Goal: Task Accomplishment & Management: Manage account settings

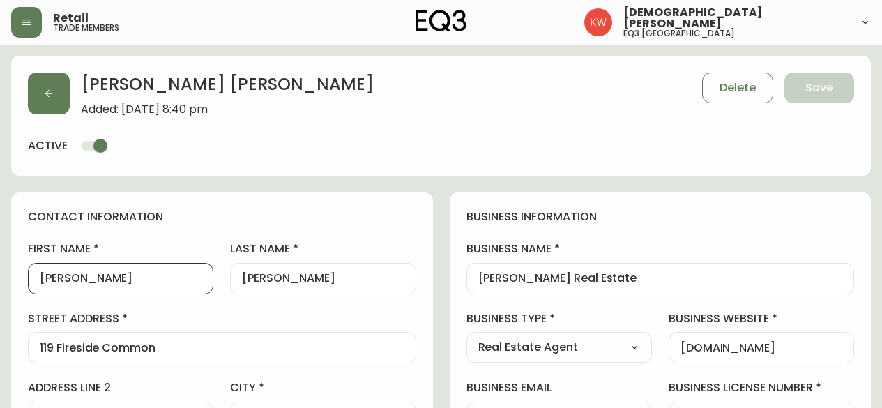
select select "AB"
select select "CA"
select select "CA_EN"
select select "Other"
select select "Real Estate Agent"
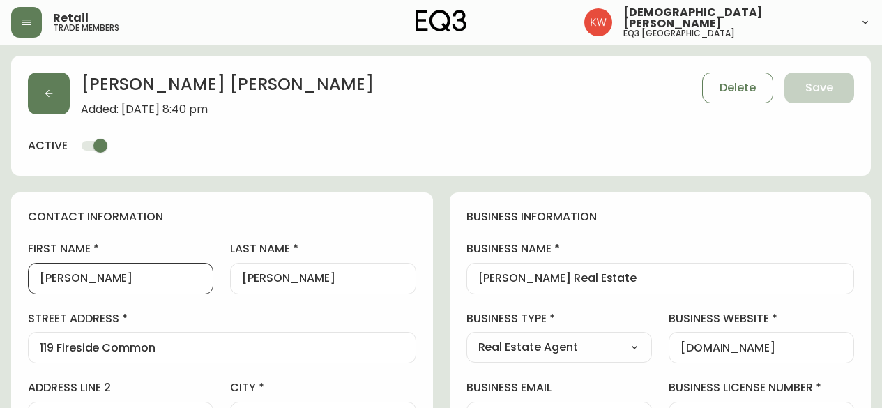
select select "cjw10z96m00006gs08l3o91tv"
select select "false"
click at [49, 91] on icon "button" at bounding box center [48, 93] width 11 height 11
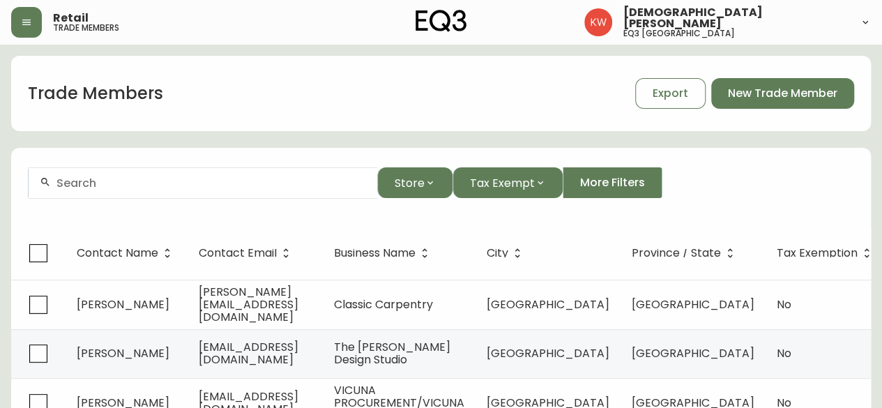
click at [168, 211] on form "Store Tax Exempt More Filters" at bounding box center [441, 189] width 860 height 76
click at [170, 203] on form "Store Tax Exempt More Filters" at bounding box center [441, 189] width 860 height 76
click at [159, 175] on div at bounding box center [203, 182] width 349 height 31
click at [123, 189] on div at bounding box center [203, 182] width 349 height 31
paste input "[PERSON_NAME][EMAIL_ADDRESS][DOMAIN_NAME]"
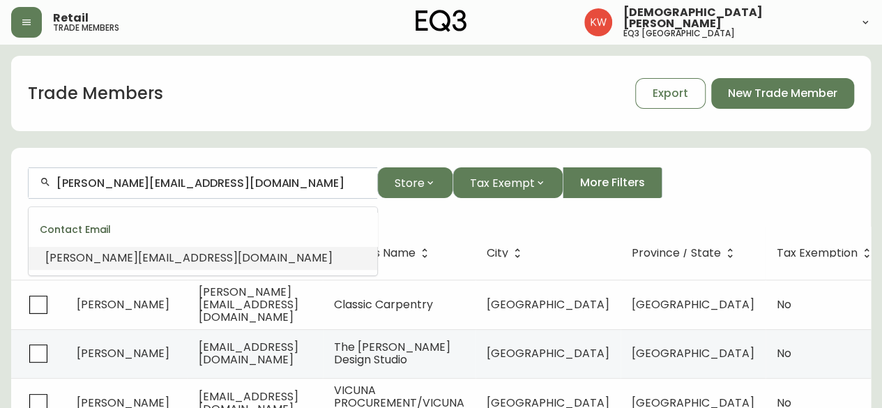
click at [130, 261] on span "[PERSON_NAME][EMAIL_ADDRESS][DOMAIN_NAME]" at bounding box center [188, 258] width 287 height 16
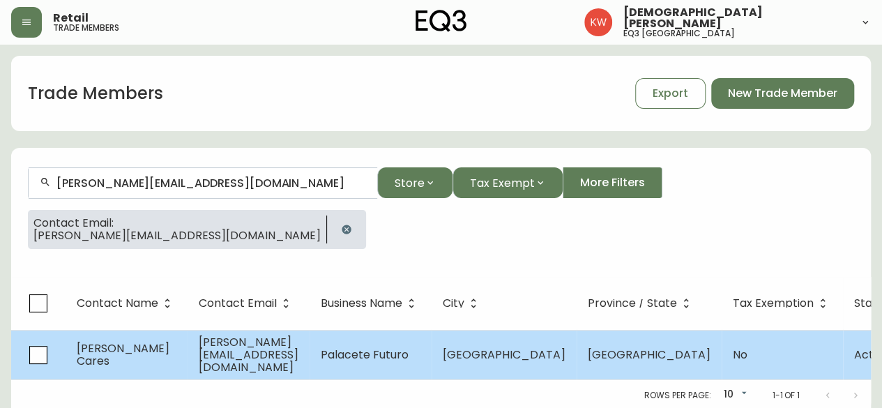
type input "[PERSON_NAME][EMAIL_ADDRESS][DOMAIN_NAME]"
click at [415, 365] on td "Palacete Futuro" at bounding box center [371, 354] width 122 height 49
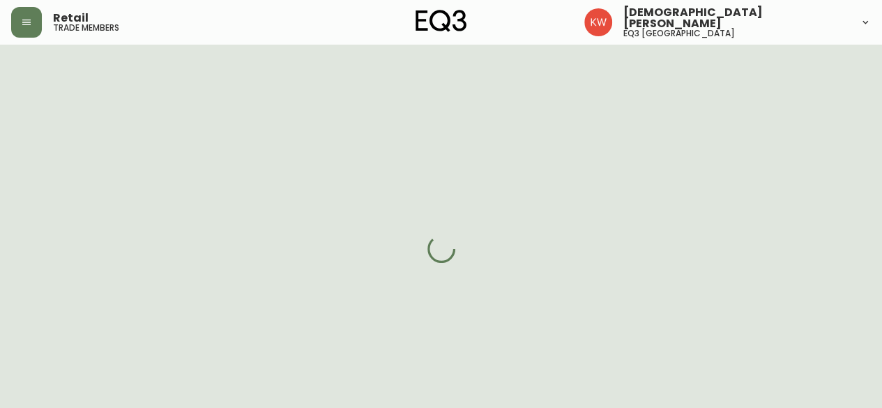
select select "AB"
select select "CA"
select select "CA_EN"
select select "Other"
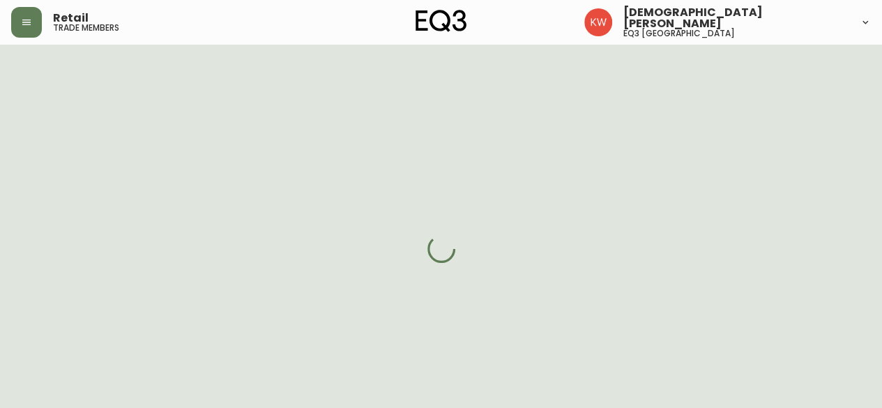
select select "false"
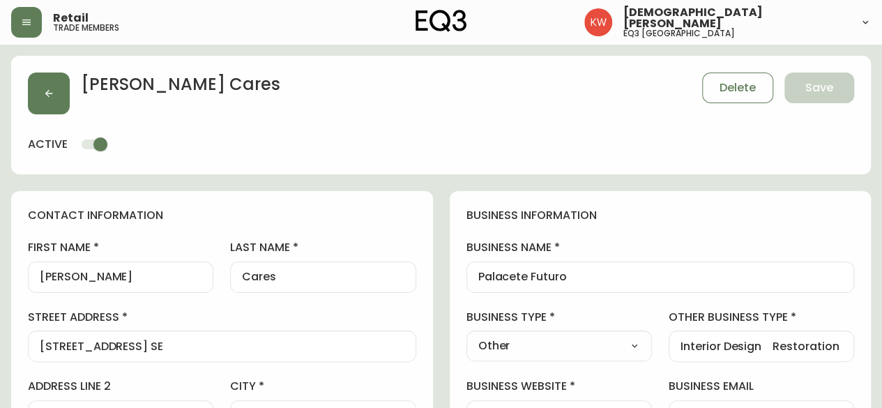
type input "EQ3 [GEOGRAPHIC_DATA]"
select select "cjw10z96m00006gs08l3o91tv"
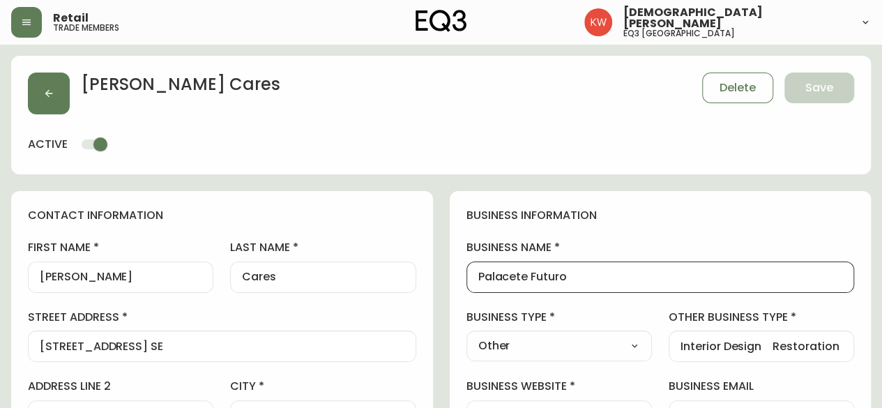
drag, startPoint x: 598, startPoint y: 271, endPoint x: 435, endPoint y: 285, distance: 163.7
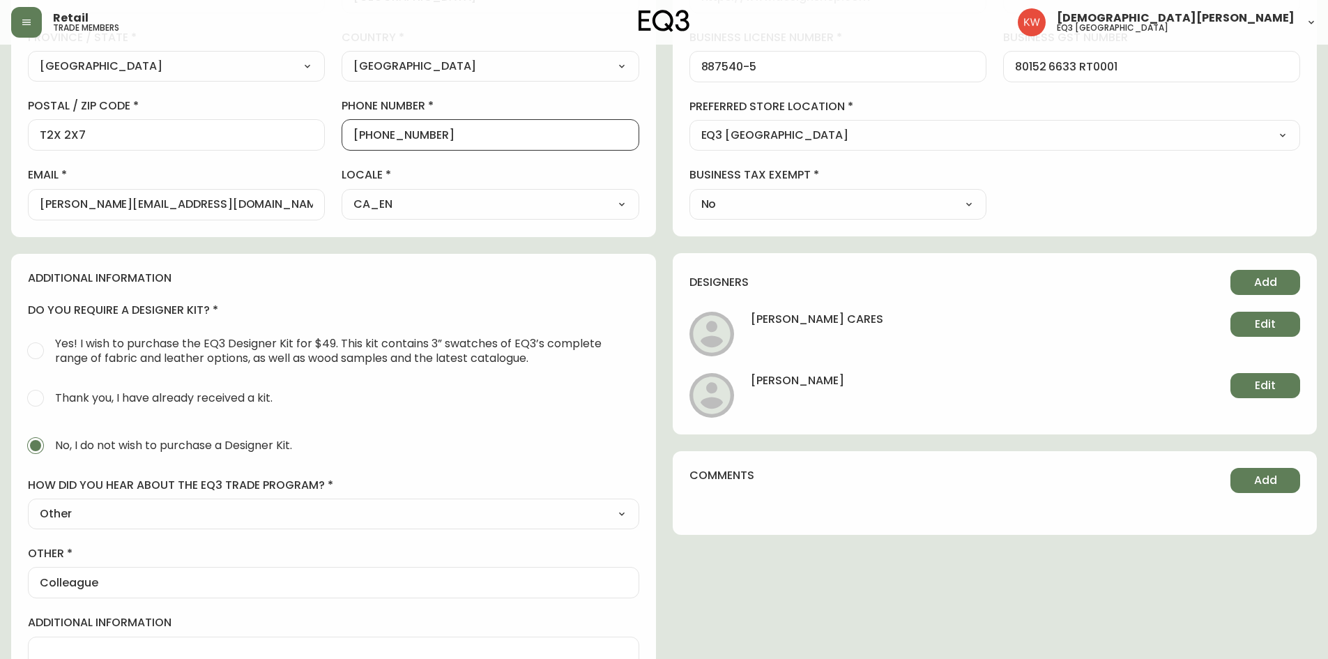
scroll to position [1, 0]
drag, startPoint x: 450, startPoint y: 133, endPoint x: 365, endPoint y: 146, distance: 86.0
click at [365, 146] on div "[PHONE_NUMBER]" at bounding box center [490, 134] width 297 height 31
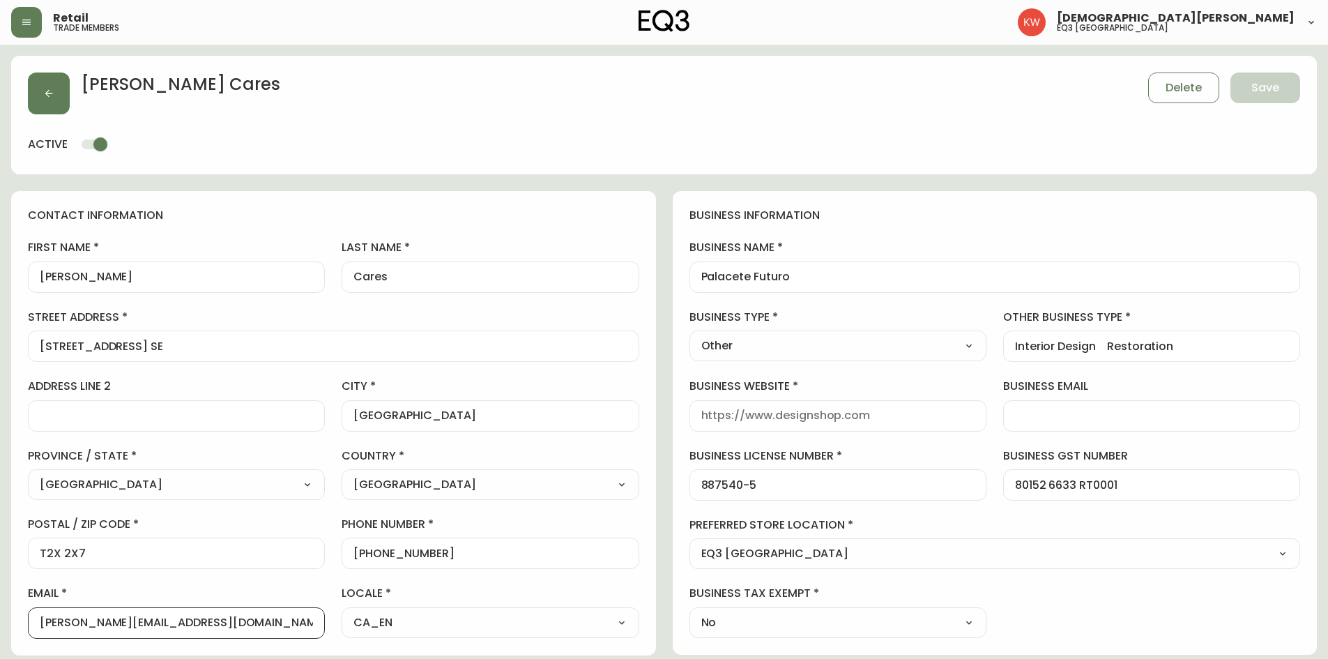
scroll to position [0, 0]
drag, startPoint x: 160, startPoint y: 628, endPoint x: 82, endPoint y: 625, distance: 78.1
click at [82, 407] on input "[PERSON_NAME][EMAIL_ADDRESS][DOMAIN_NAME]" at bounding box center [176, 622] width 273 height 13
click at [756, 407] on input "business website" at bounding box center [837, 415] width 273 height 13
paste input "[DOMAIN_NAME]"
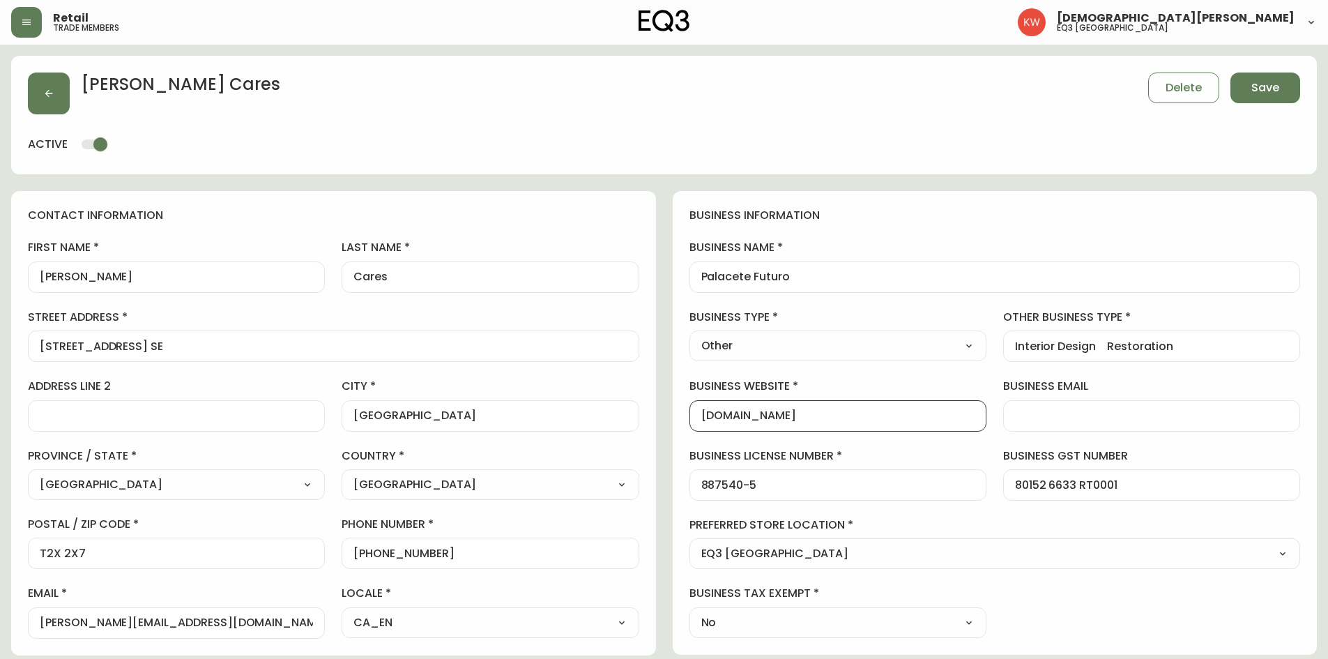
type input "[DOMAIN_NAME]"
drag, startPoint x: 799, startPoint y: 277, endPoint x: 675, endPoint y: 277, distance: 124.1
click at [675, 277] on div "business information business name Palacete Futuro business type Other Select I…" at bounding box center [995, 423] width 645 height 464
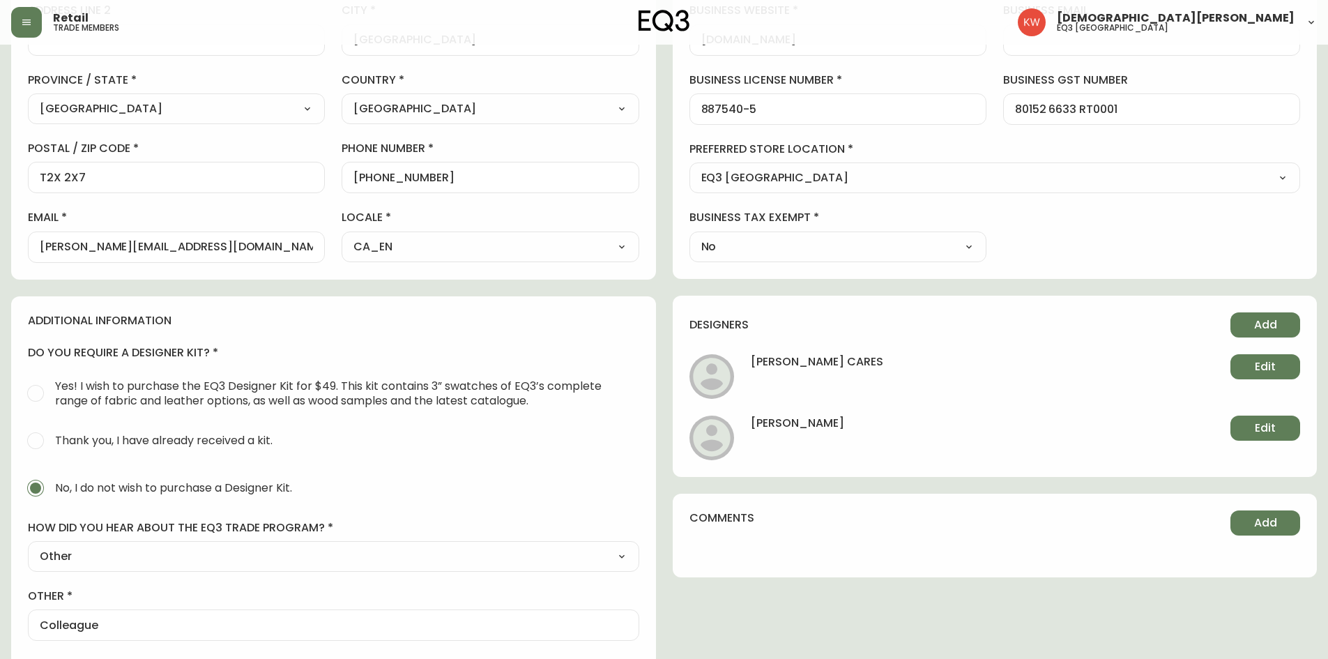
scroll to position [152, 0]
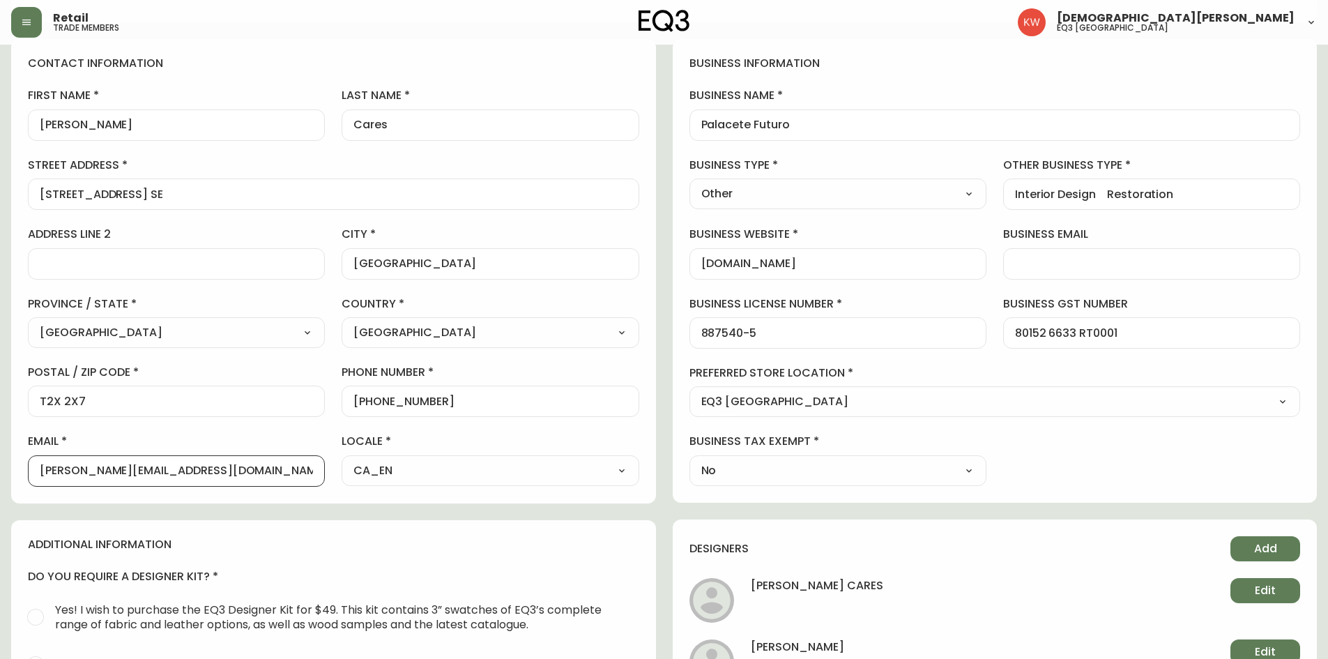
drag, startPoint x: 186, startPoint y: 470, endPoint x: 24, endPoint y: 461, distance: 162.0
click at [24, 407] on div "contact information first name [PERSON_NAME] last name Cares street address [ST…" at bounding box center [333, 271] width 645 height 464
drag, startPoint x: 820, startPoint y: 120, endPoint x: 664, endPoint y: 140, distance: 157.5
click at [664, 140] on div "contact information first name [PERSON_NAME] last name Cares street address [ST…" at bounding box center [664, 523] width 1306 height 968
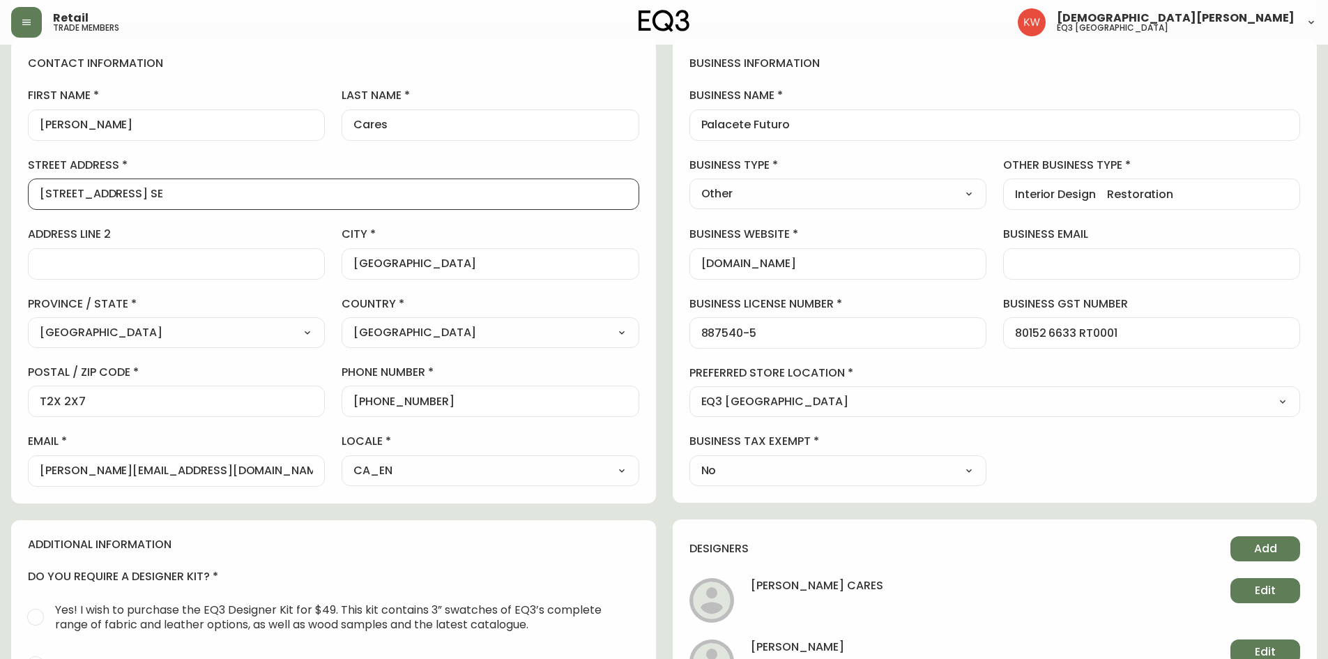
drag, startPoint x: 175, startPoint y: 194, endPoint x: 10, endPoint y: 206, distance: 165.6
click at [10, 206] on main "[PERSON_NAME] Cares Delete Save active contact information first name [PERSON_N…" at bounding box center [664, 450] width 1328 height 1115
drag, startPoint x: 58, startPoint y: 400, endPoint x: 0, endPoint y: 399, distance: 57.9
click at [0, 399] on main "[PERSON_NAME] Cares Delete Save active contact information first name [PERSON_N…" at bounding box center [664, 450] width 1328 height 1115
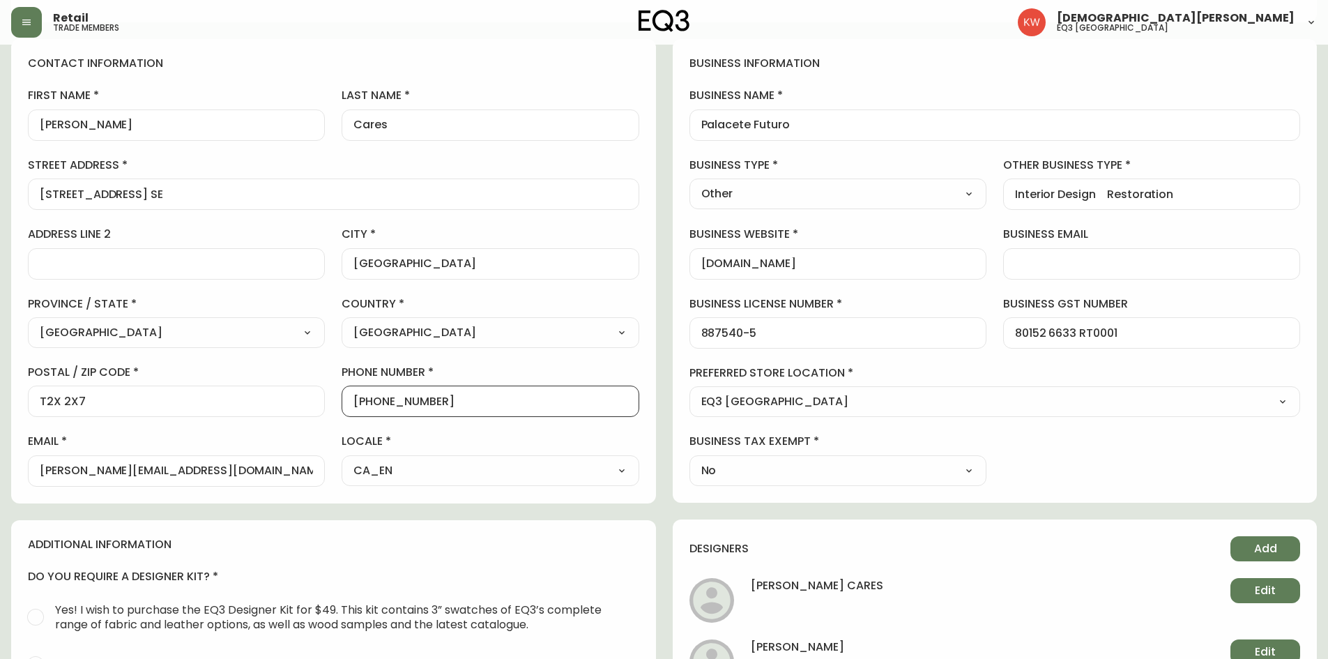
drag, startPoint x: 462, startPoint y: 399, endPoint x: 360, endPoint y: 407, distance: 102.1
click at [360, 407] on input "[PHONE_NUMBER]" at bounding box center [489, 401] width 273 height 13
click at [446, 407] on div "[PHONE_NUMBER]" at bounding box center [490, 401] width 297 height 31
click at [439, 401] on input "[PHONE_NUMBER]" at bounding box center [489, 401] width 273 height 13
drag, startPoint x: 355, startPoint y: 411, endPoint x: 367, endPoint y: 403, distance: 14.7
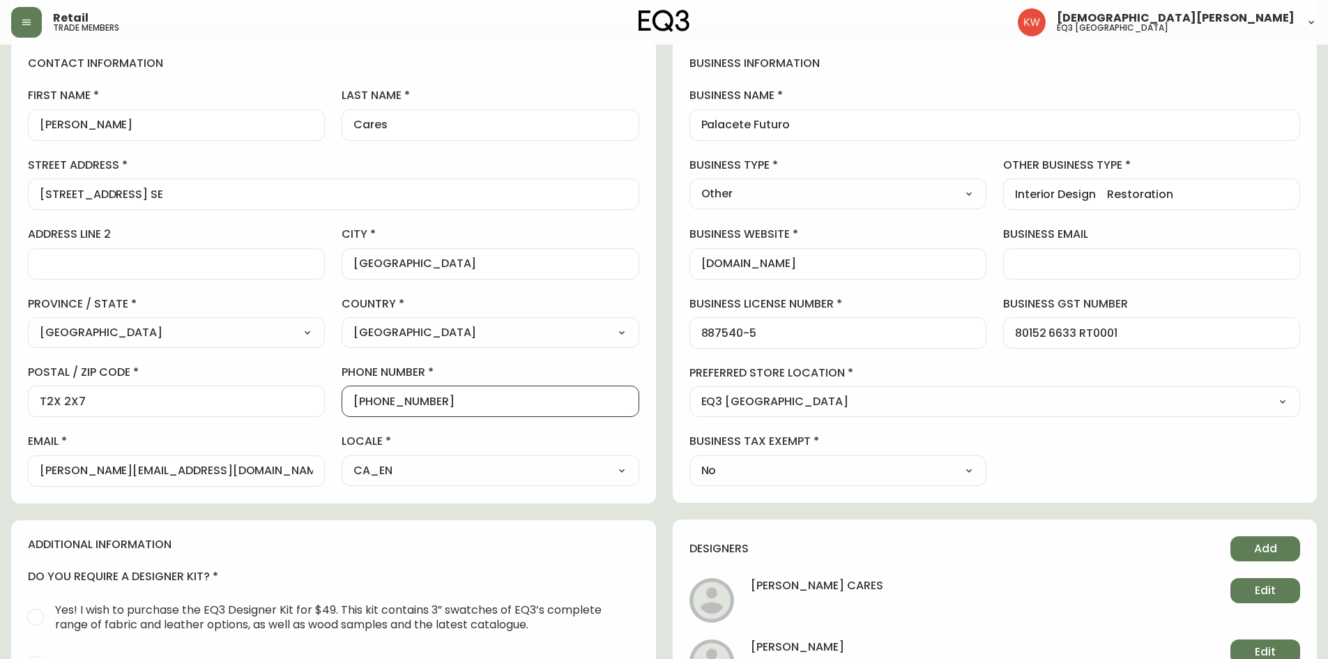
click at [367, 403] on input "[PHONE_NUMBER]" at bounding box center [489, 401] width 273 height 13
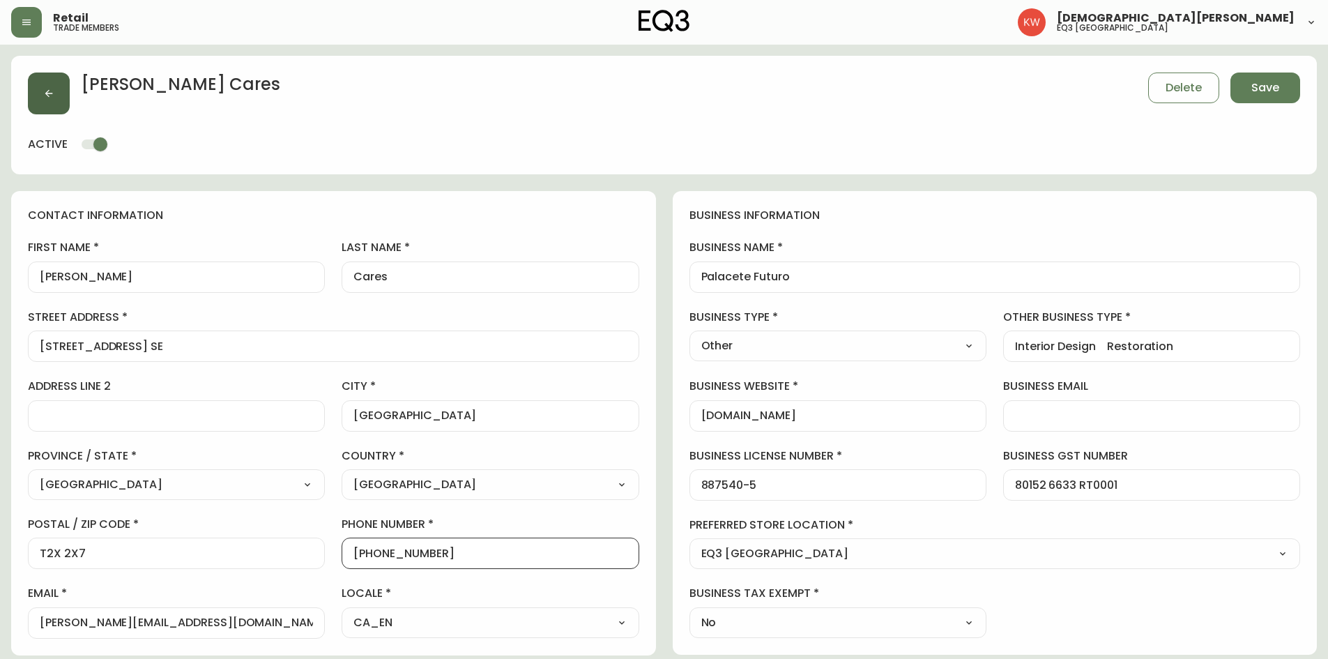
click at [52, 93] on icon "button" at bounding box center [49, 94] width 8 height 8
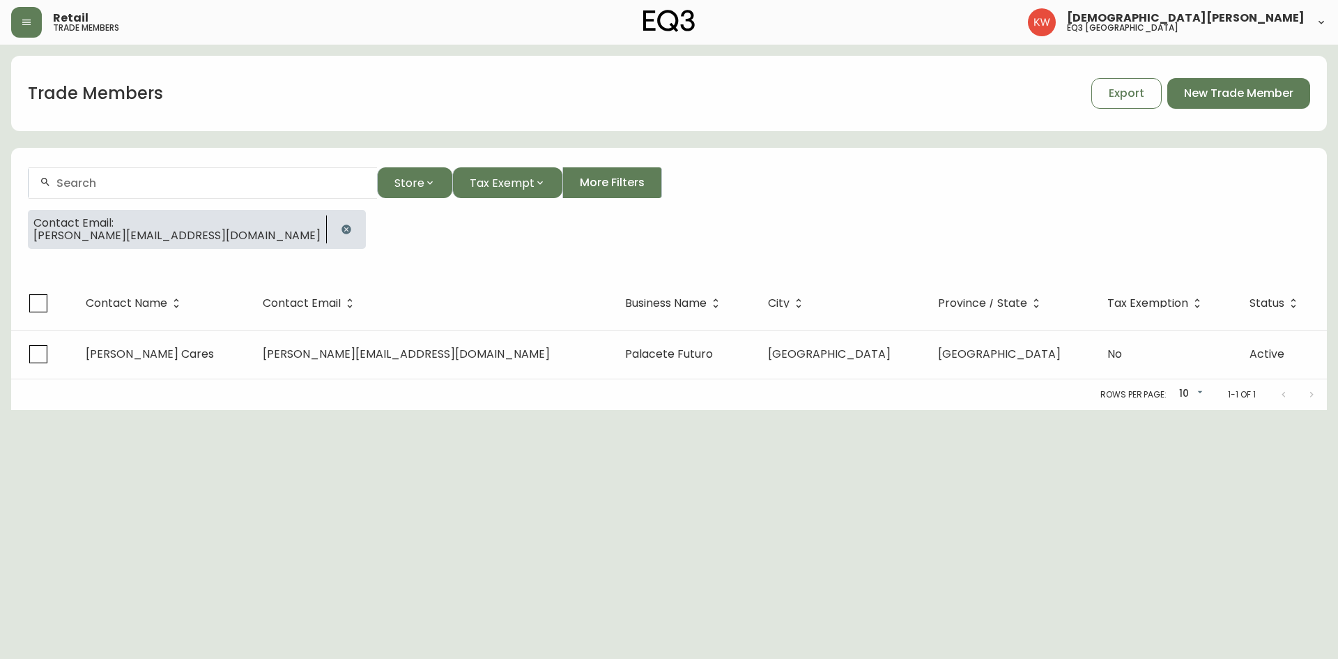
click at [342, 229] on icon "button" at bounding box center [346, 228] width 9 height 9
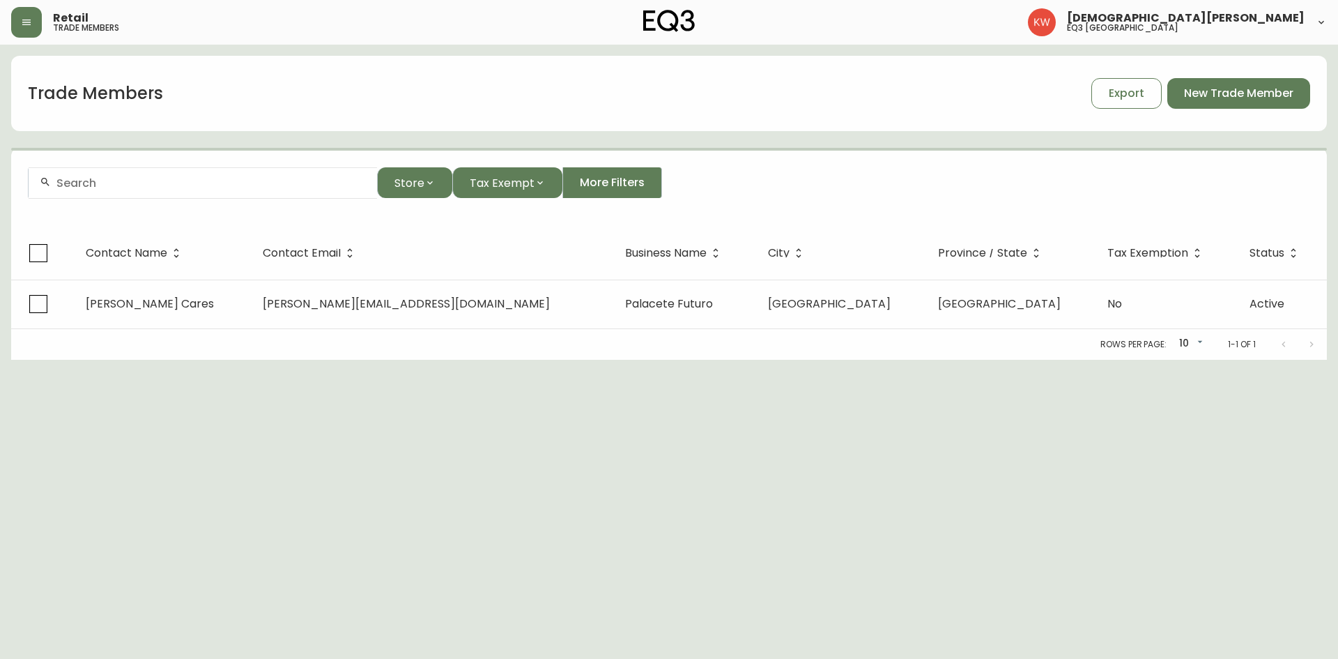
click at [176, 185] on input "text" at bounding box center [211, 182] width 310 height 13
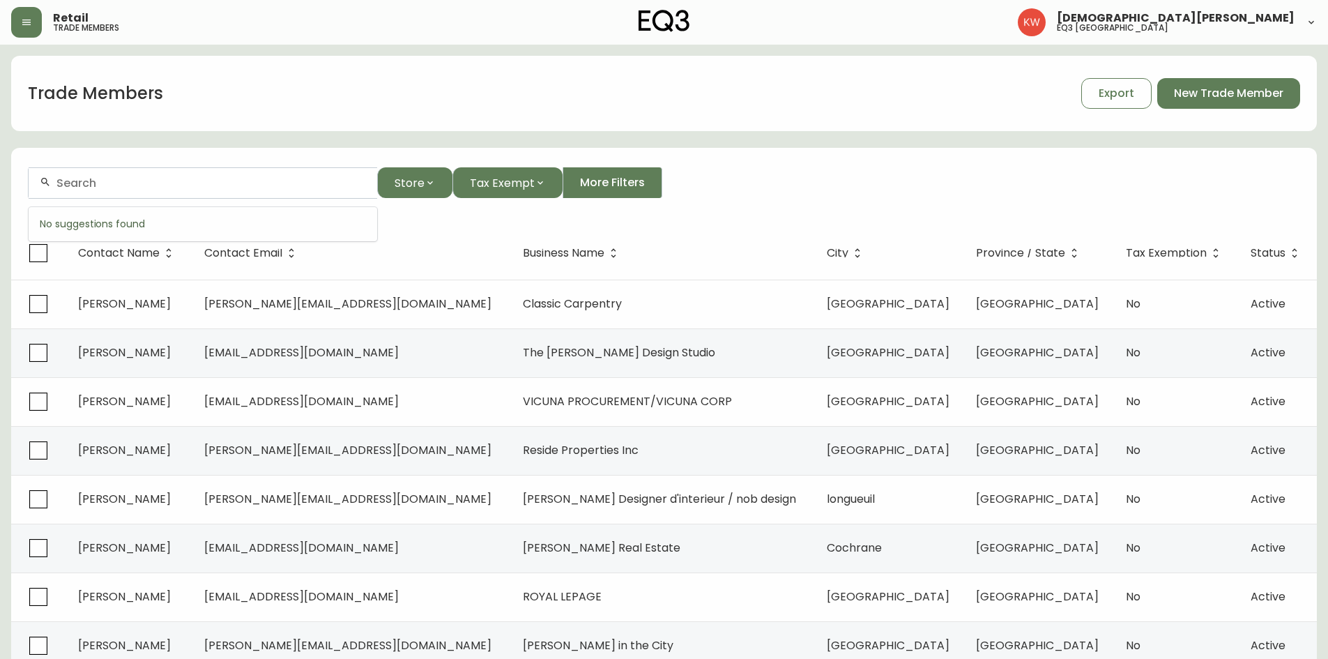
paste input "[EMAIL_ADDRESS][PERSON_NAME][DOMAIN_NAME]"
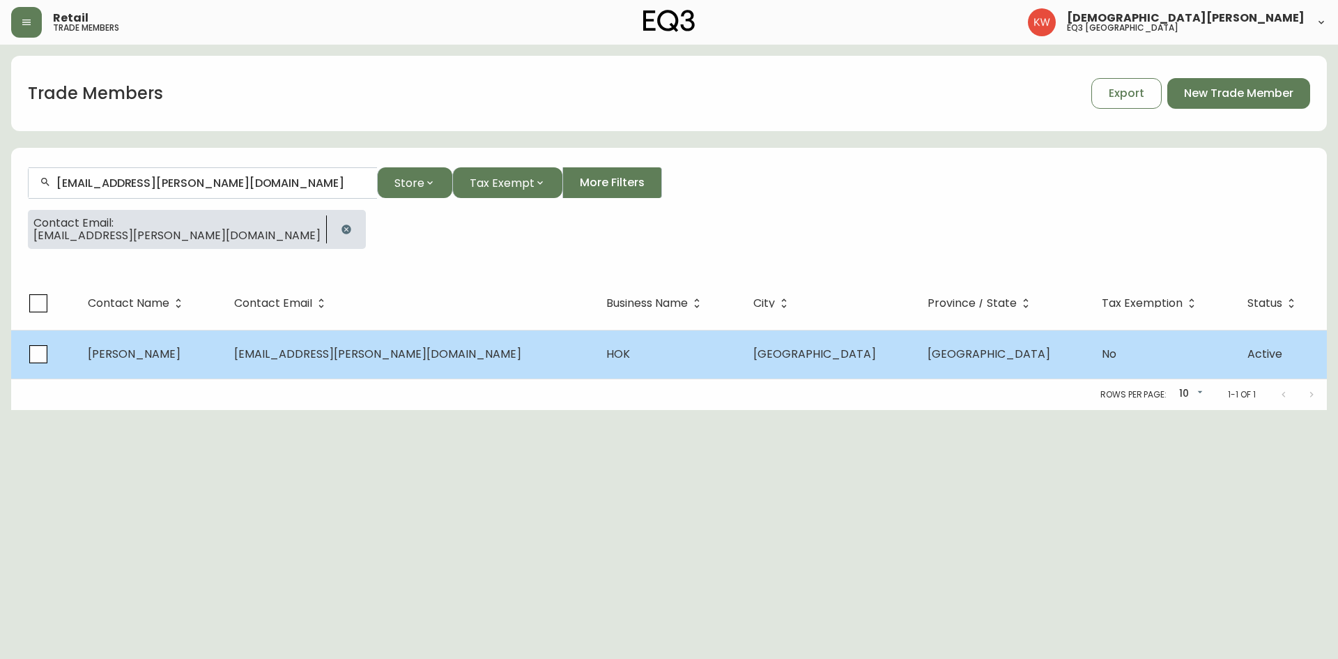
type input "[EMAIL_ADDRESS][PERSON_NAME][DOMAIN_NAME]"
click at [223, 353] on td "[PERSON_NAME]" at bounding box center [150, 354] width 146 height 49
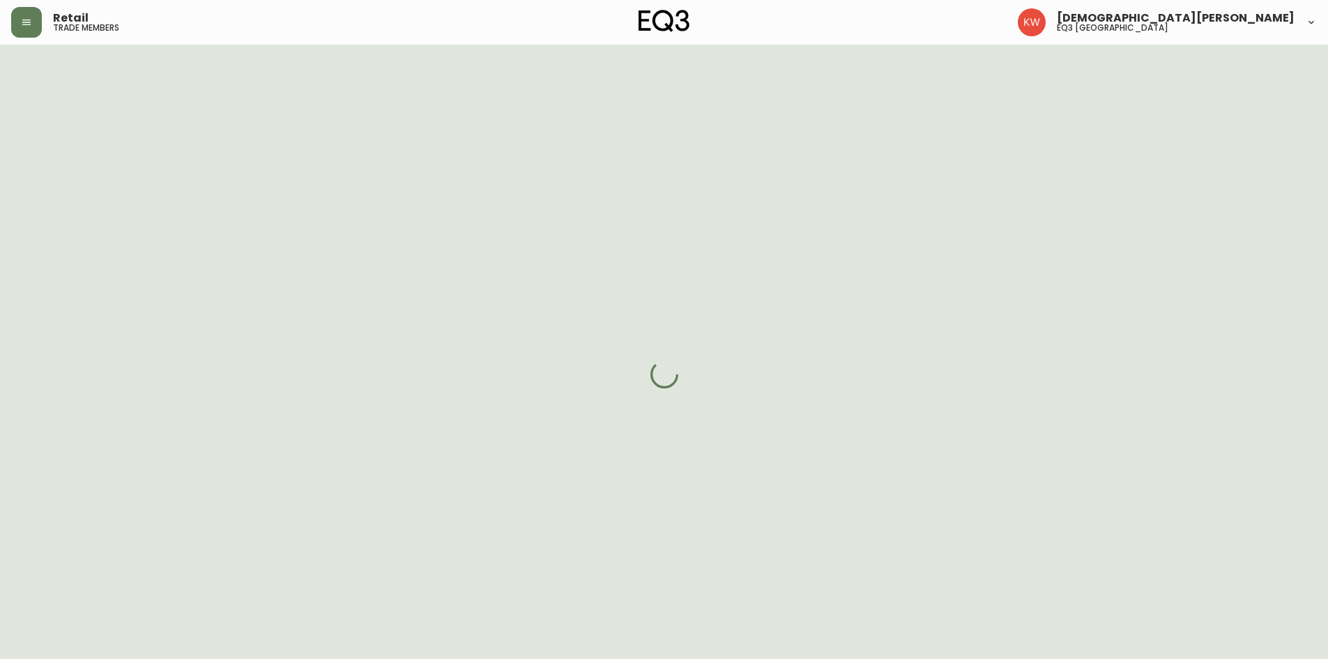
select select "AB"
select select "CA"
select select "CA_EN"
select select "Other"
select select "Interior Designer"
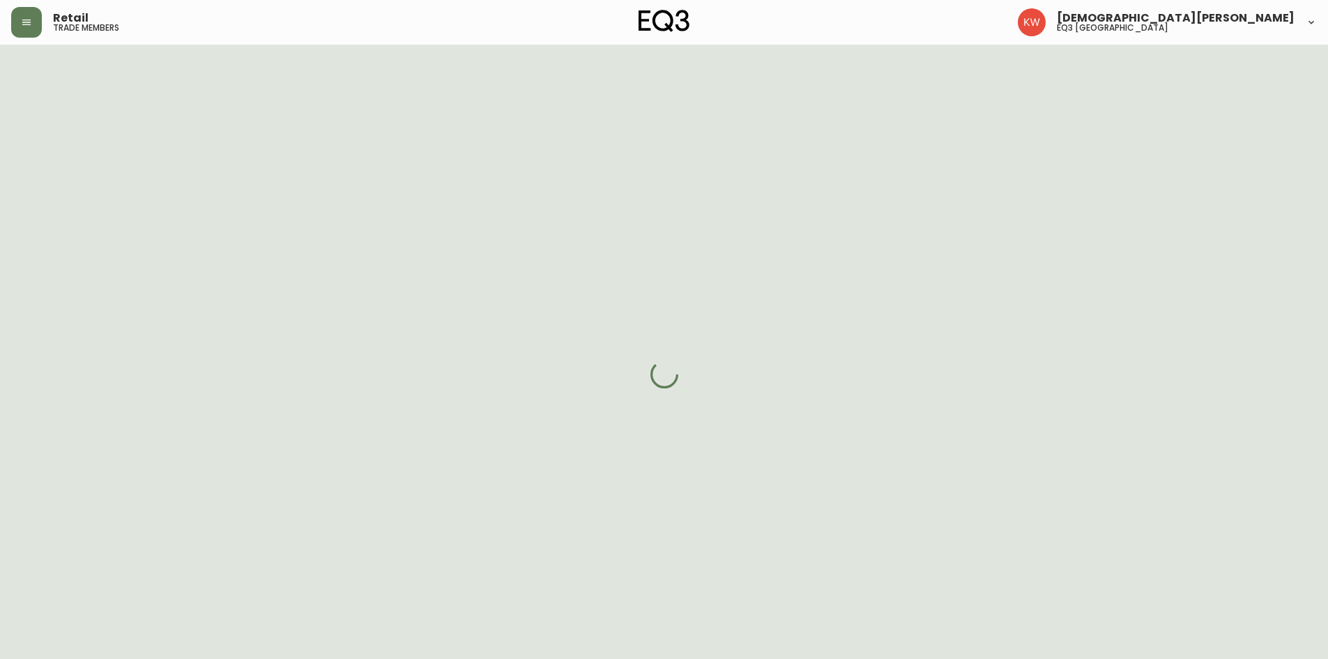
select select "cjw10z96m00006gs08l3o91tv"
select select "false"
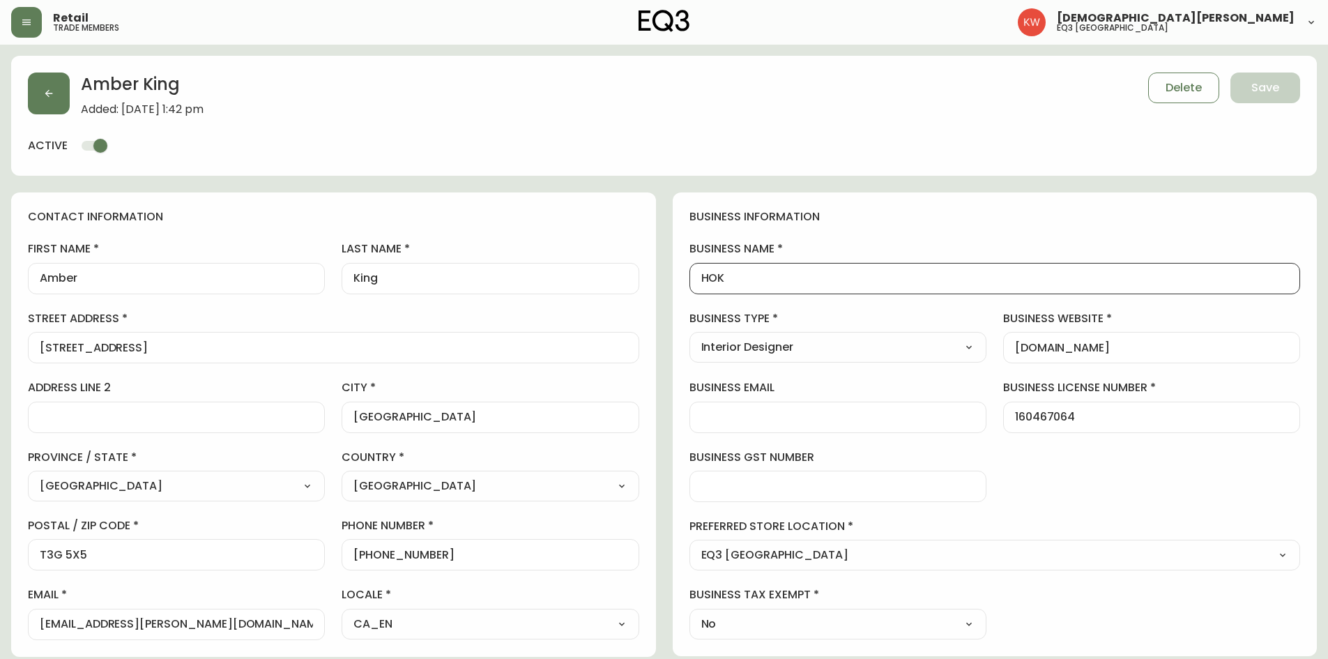
drag, startPoint x: 764, startPoint y: 276, endPoint x: 669, endPoint y: 282, distance: 95.0
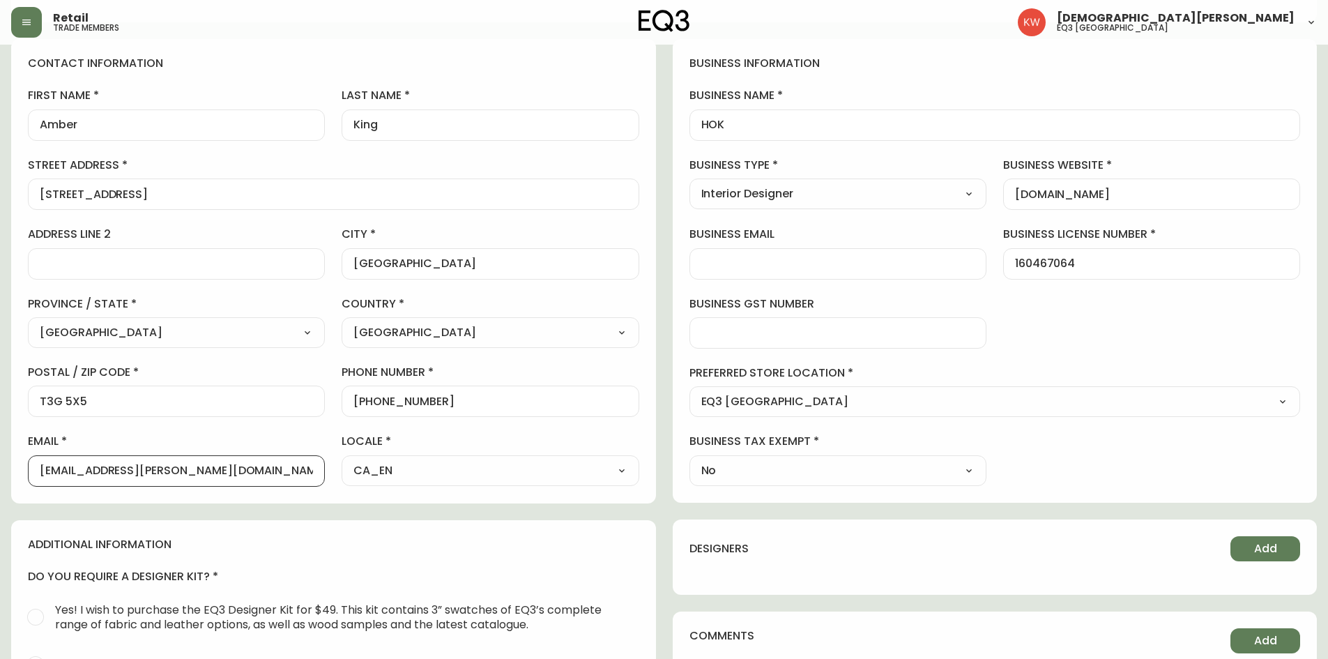
scroll to position [1, 0]
drag, startPoint x: 210, startPoint y: 471, endPoint x: 16, endPoint y: 480, distance: 194.0
click at [16, 407] on div "contact information first name [PERSON_NAME] last name [PERSON_NAME][GEOGRAPHIC…" at bounding box center [333, 271] width 645 height 464
